Goal: Answer question/provide support: Share knowledge or assist other users

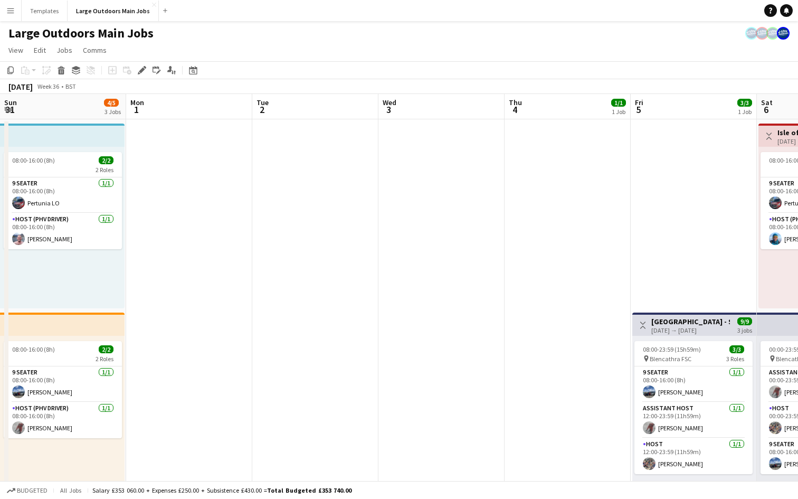
scroll to position [0, 401]
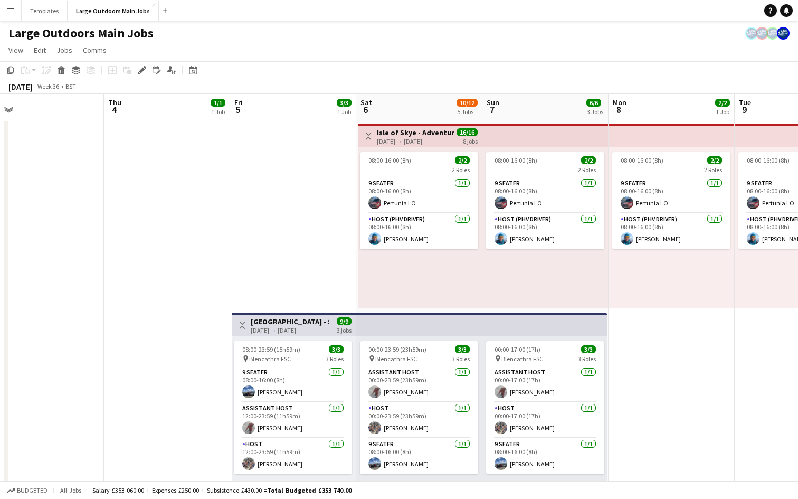
click at [12, 7] on app-icon "Menu" at bounding box center [10, 10] width 8 height 8
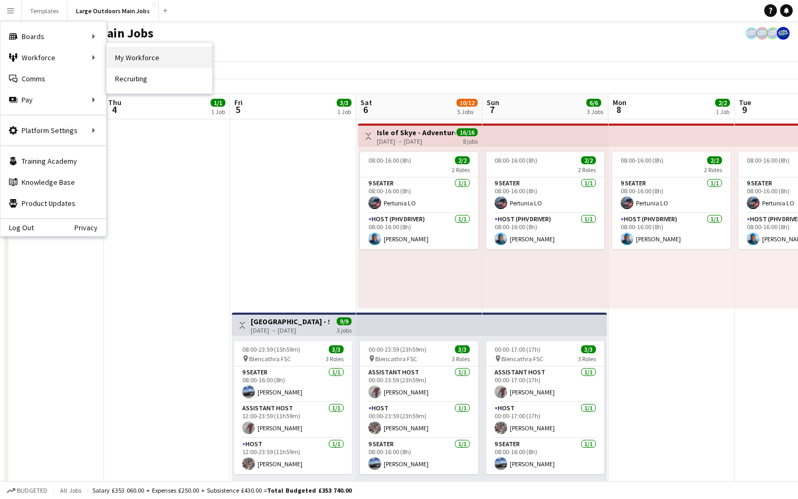
click at [152, 53] on link "My Workforce" at bounding box center [160, 57] width 106 height 21
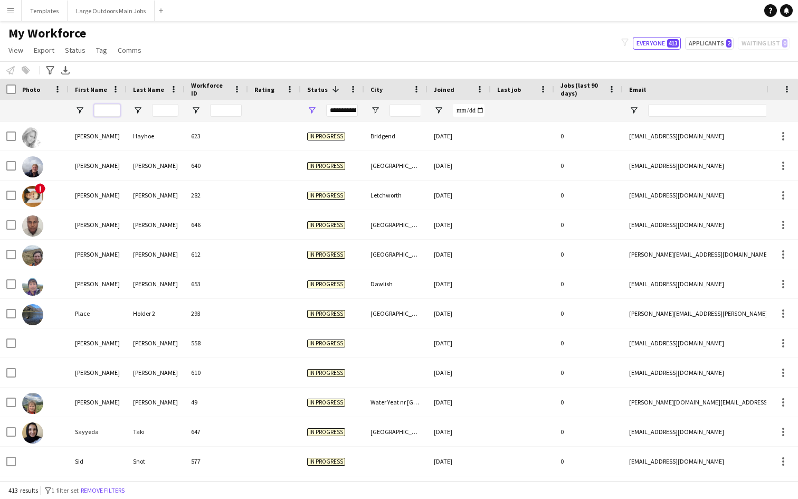
click at [107, 108] on input "First Name Filter Input" at bounding box center [107, 110] width 26 height 13
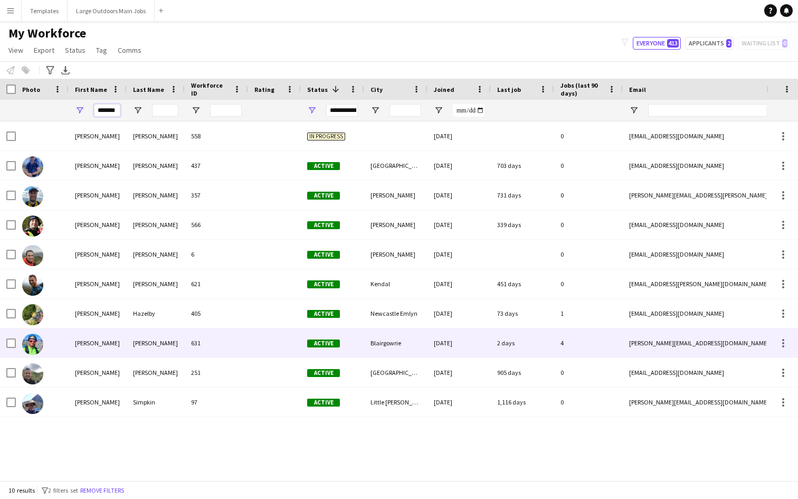
type input "*******"
click at [158, 344] on div "[PERSON_NAME]" at bounding box center [156, 342] width 58 height 29
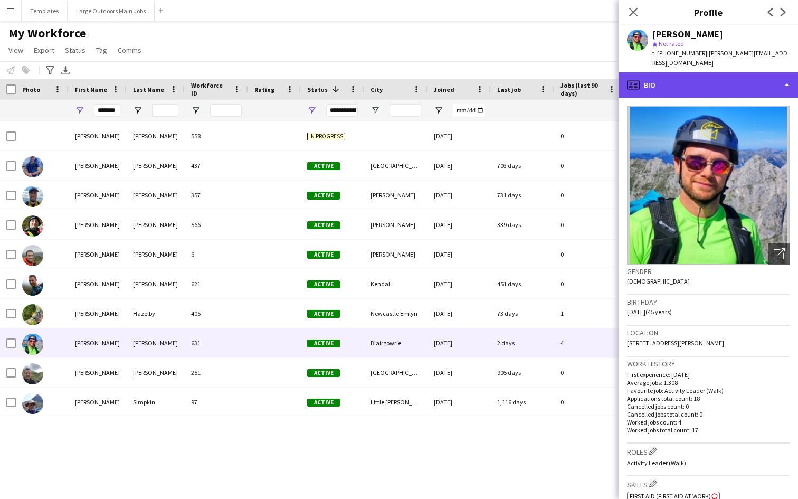
click at [745, 72] on div "profile Bio" at bounding box center [708, 84] width 179 height 25
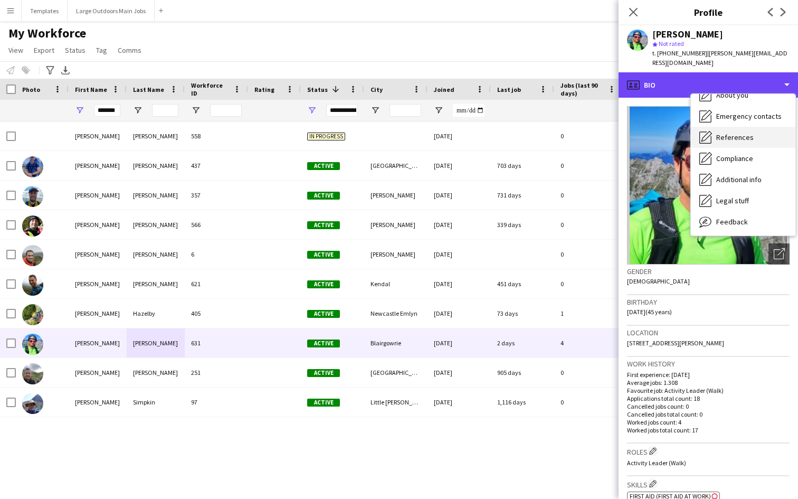
scroll to position [90, 0]
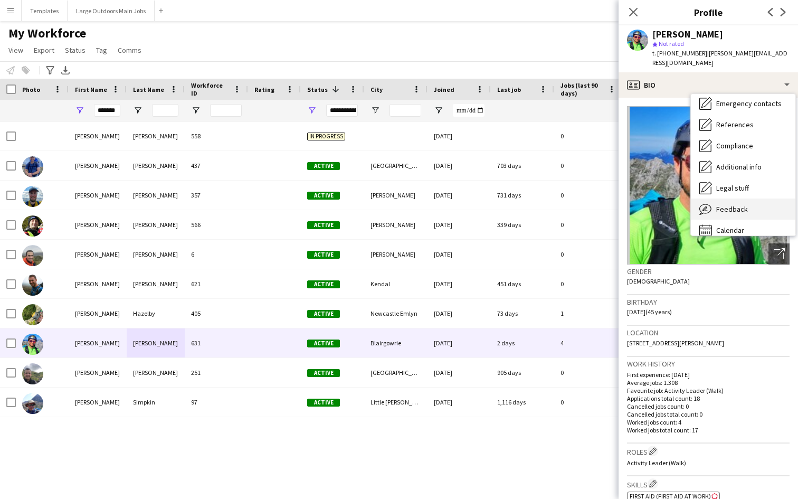
click at [744, 204] on span "Feedback" at bounding box center [732, 209] width 32 height 10
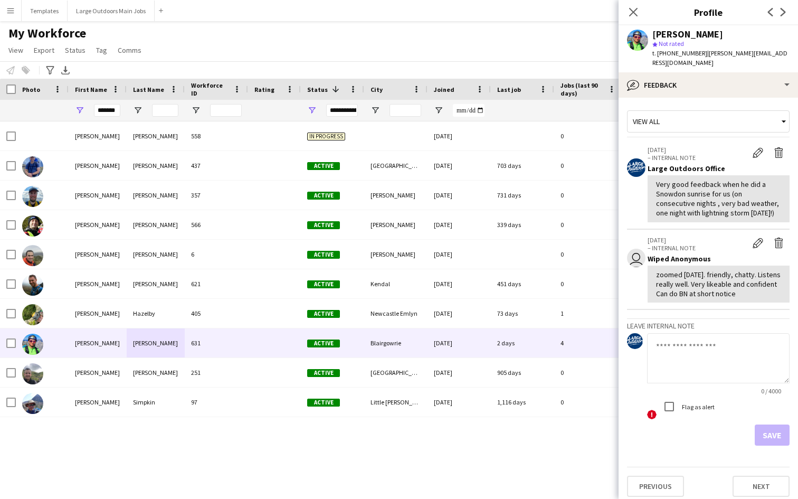
click at [681, 360] on textarea at bounding box center [718, 358] width 143 height 50
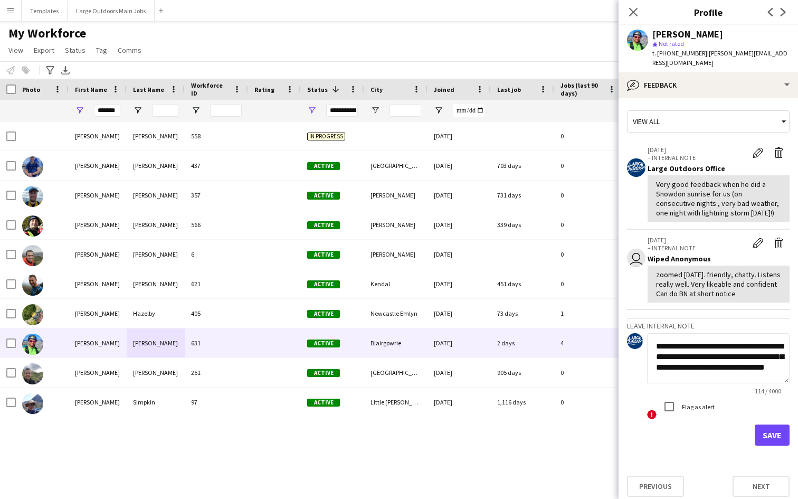
type textarea "**********"
click at [775, 437] on button "Save" at bounding box center [772, 434] width 35 height 21
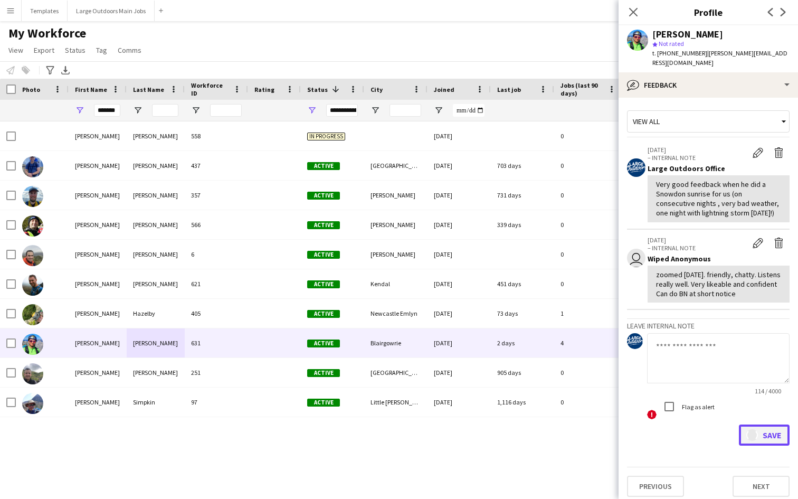
scroll to position [0, 0]
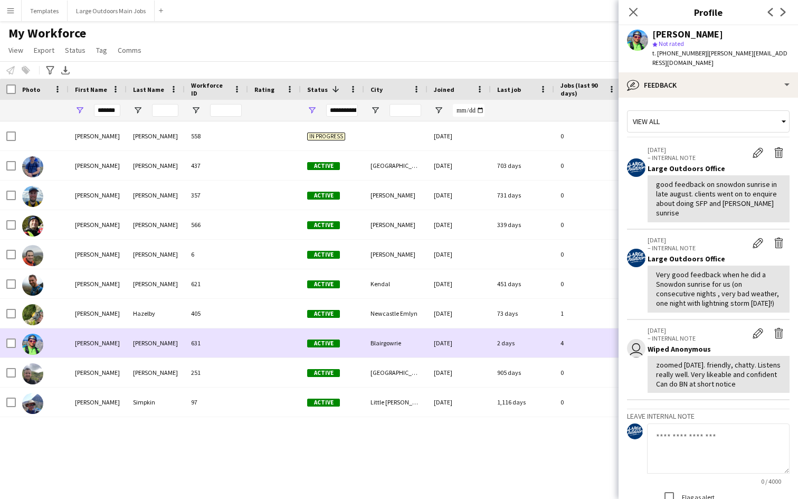
click at [248, 348] on div "631" at bounding box center [216, 342] width 63 height 29
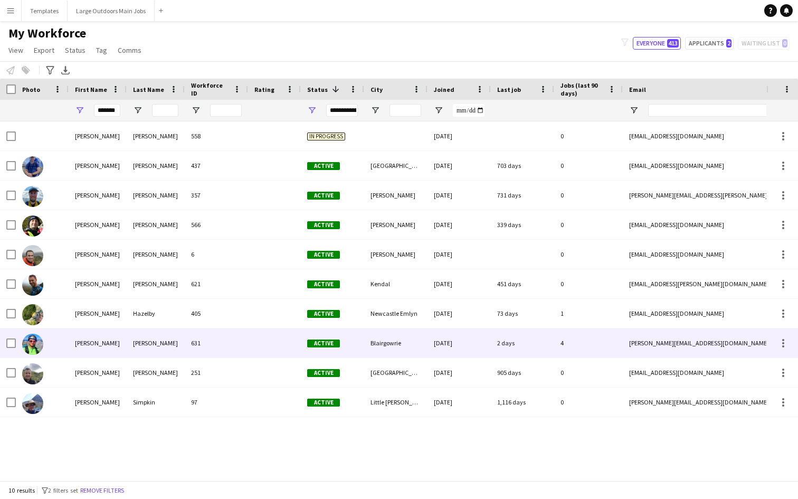
click at [248, 348] on div "631" at bounding box center [216, 342] width 63 height 29
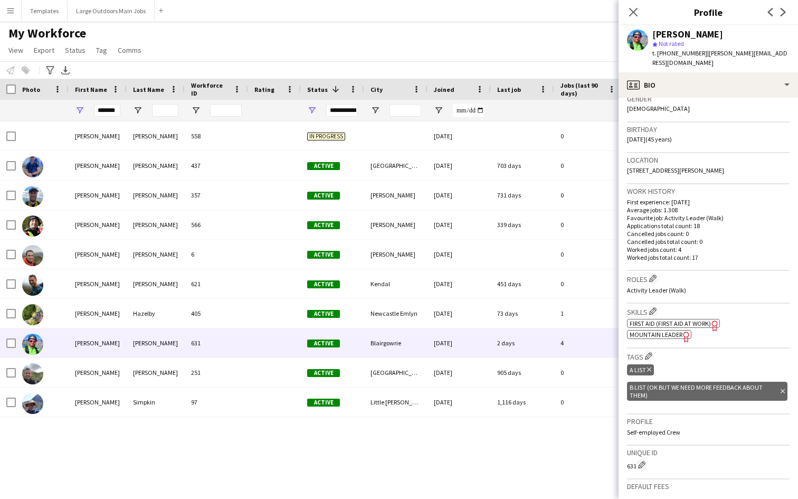
scroll to position [214, 0]
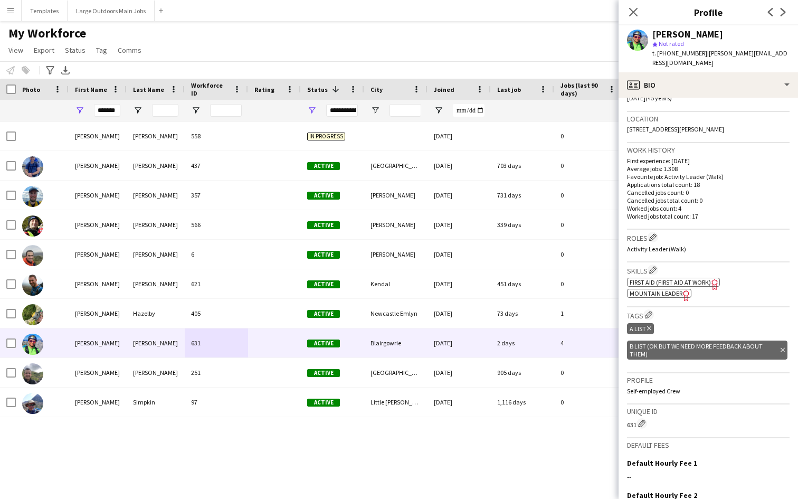
click at [783, 347] on icon at bounding box center [783, 349] width 4 height 4
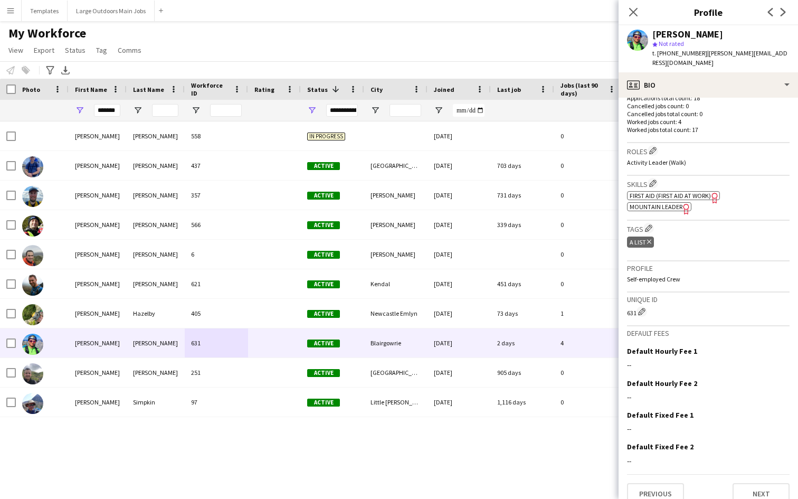
scroll to position [301, 0]
